Goal: Understand process/instructions: Learn about a topic

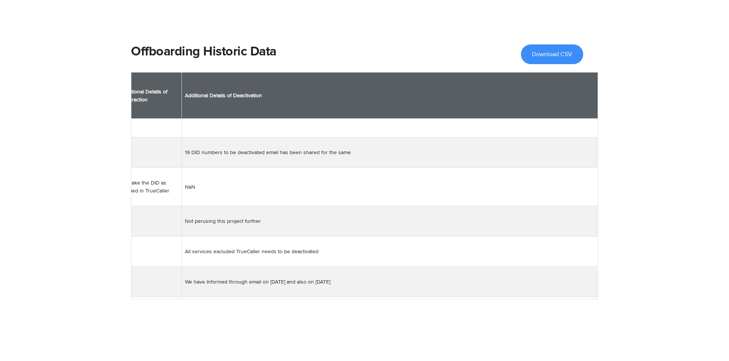
scroll to position [2710, 2034]
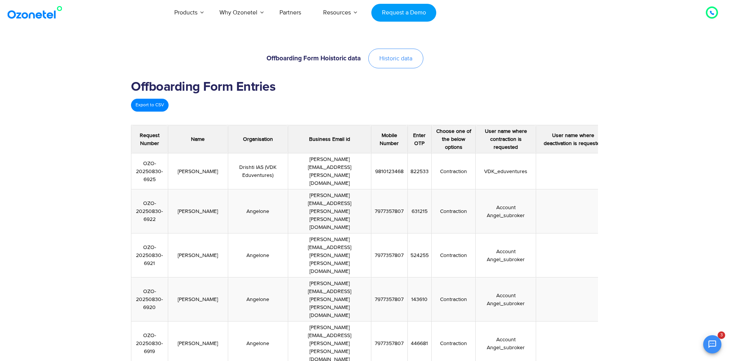
click at [401, 65] on link "Historic data" at bounding box center [395, 59] width 55 height 20
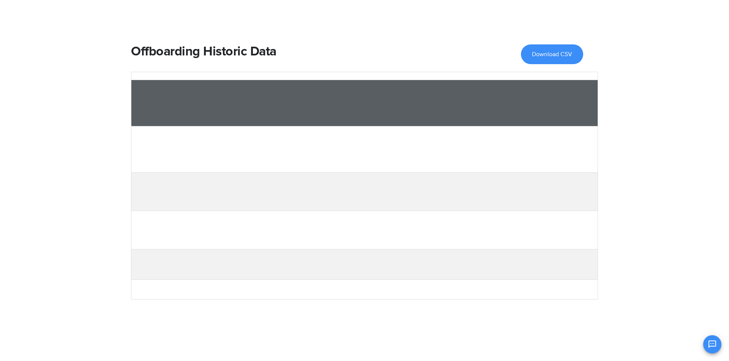
scroll to position [0, 8737]
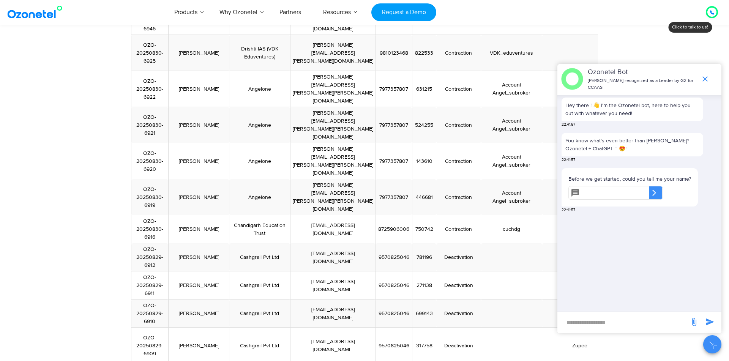
scroll to position [118, 0]
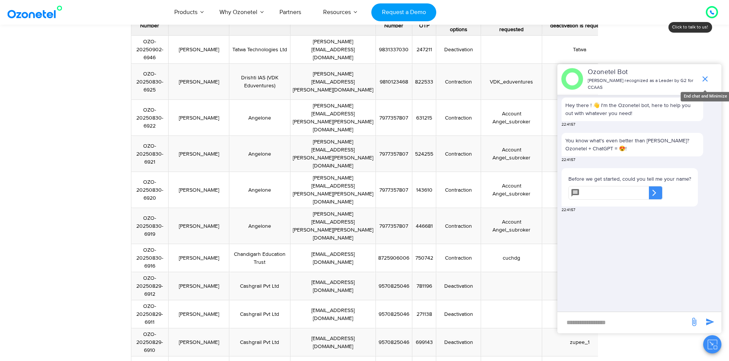
click at [704, 79] on icon "end chat or minimize" at bounding box center [704, 78] width 9 height 9
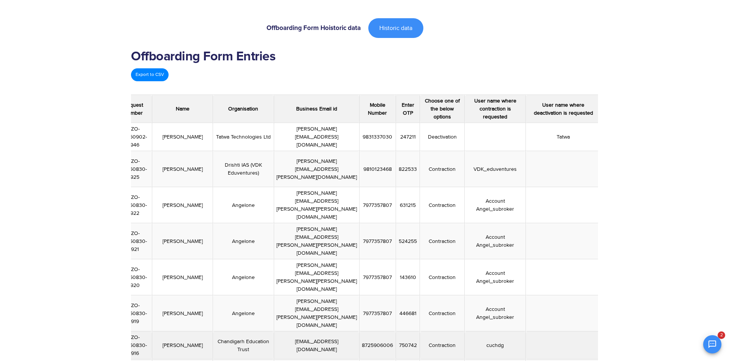
scroll to position [0, 0]
